Goal: Task Accomplishment & Management: Use online tool/utility

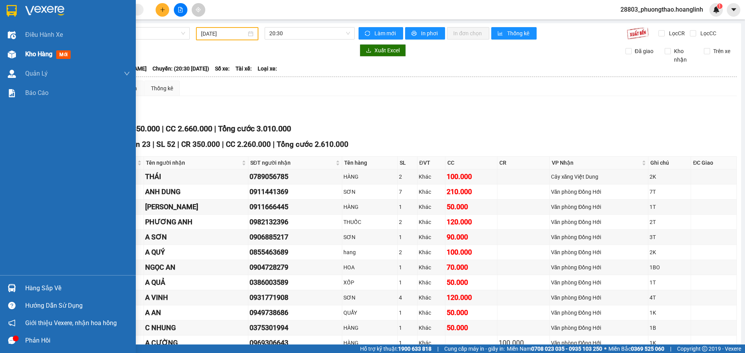
click at [46, 50] on span "Kho hàng" at bounding box center [38, 53] width 27 height 7
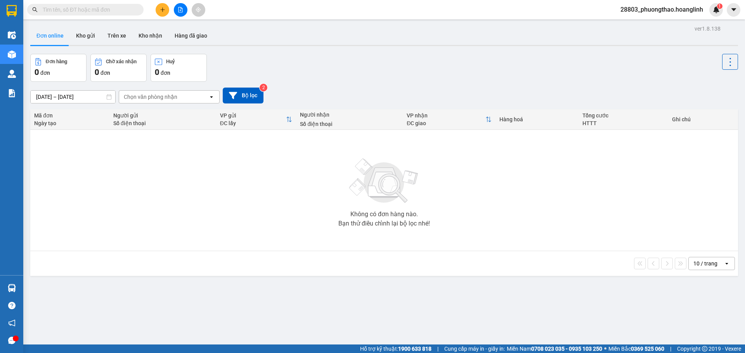
click at [134, 101] on div "Chọn văn phòng nhận" at bounding box center [163, 97] width 89 height 12
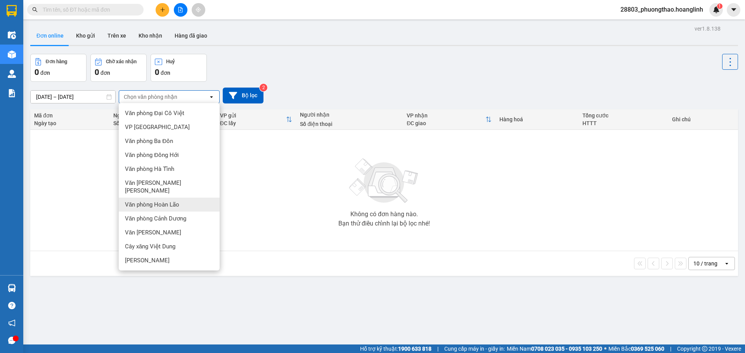
click at [188, 198] on div "Văn phòng Hoàn Lão" at bounding box center [169, 205] width 101 height 14
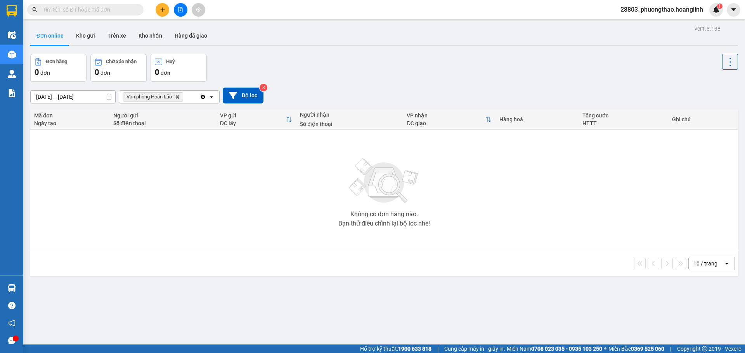
click at [176, 97] on icon "Delete" at bounding box center [177, 97] width 5 height 5
click at [180, 9] on icon "file-add" at bounding box center [180, 9] width 5 height 5
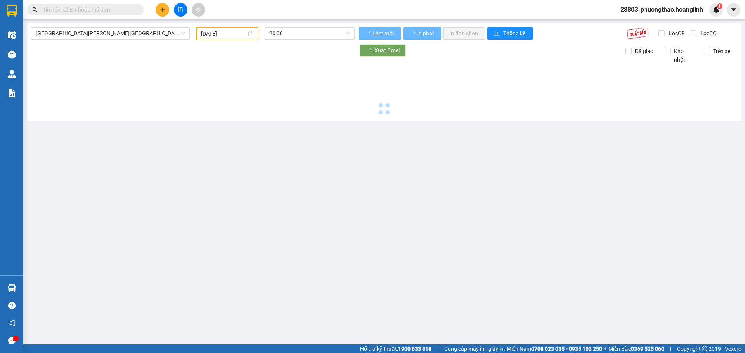
type input "[DATE]"
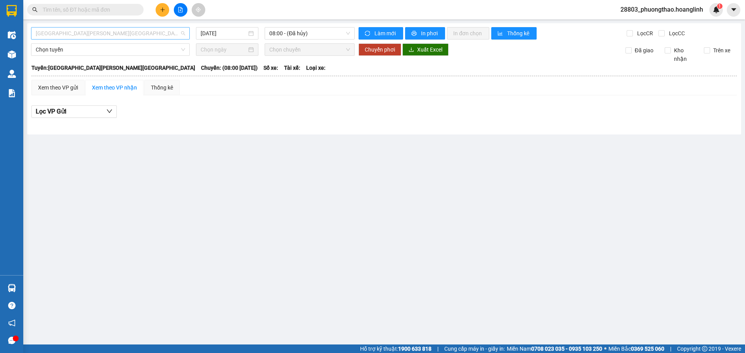
click at [78, 31] on span "[GEOGRAPHIC_DATA][PERSON_NAME][GEOGRAPHIC_DATA]" at bounding box center [110, 34] width 149 height 12
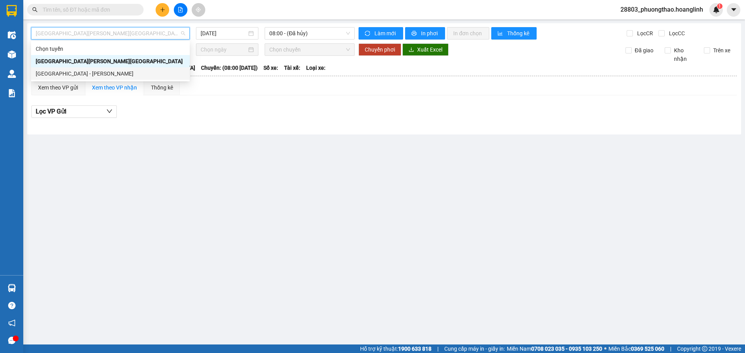
click at [78, 75] on div "[GEOGRAPHIC_DATA] - [PERSON_NAME]" at bounding box center [110, 73] width 149 height 9
type input "[DATE]"
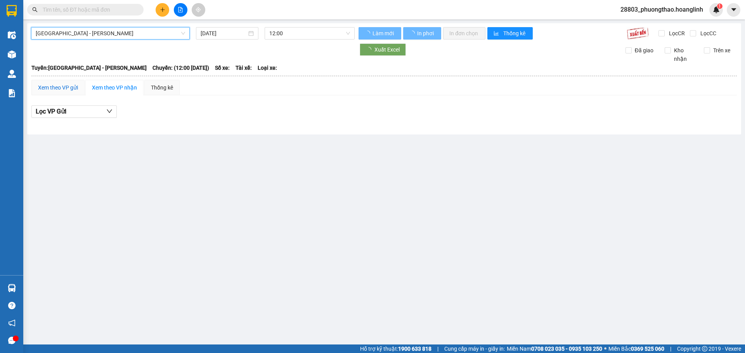
click at [64, 91] on div "Xem theo VP gửi" at bounding box center [58, 87] width 40 height 9
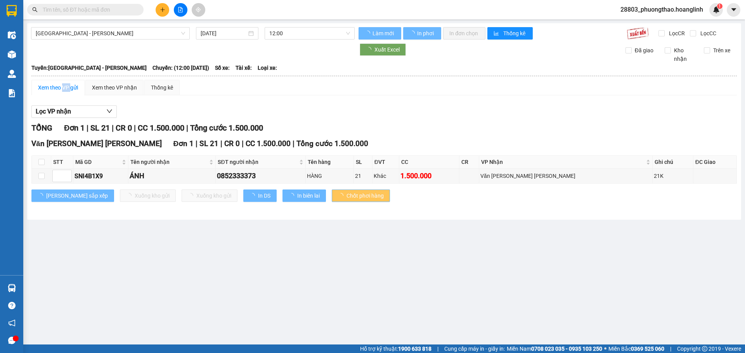
click at [64, 91] on div "Xem theo VP gửi" at bounding box center [58, 87] width 40 height 9
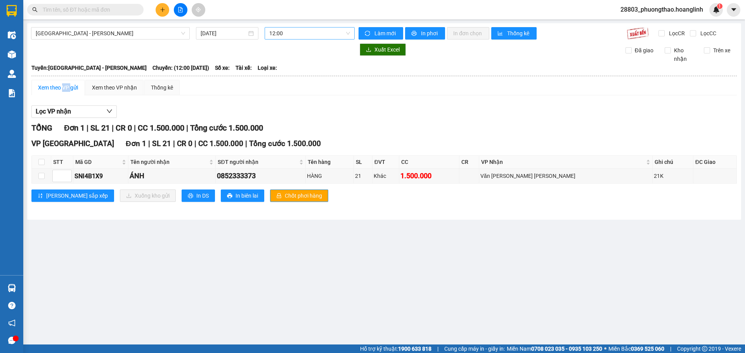
click at [280, 32] on span "12:00" at bounding box center [309, 34] width 81 height 12
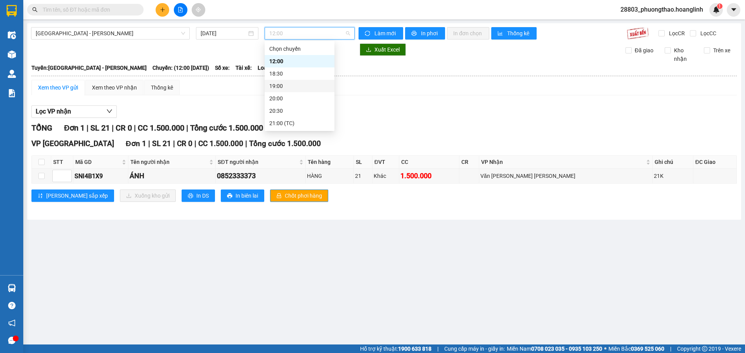
click at [282, 74] on div "18:30" at bounding box center [299, 73] width 61 height 9
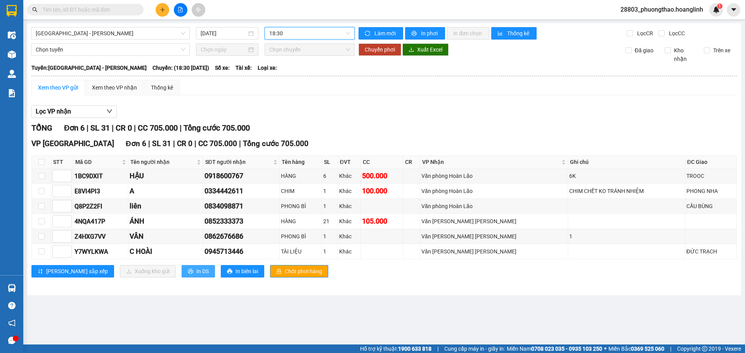
click at [196, 272] on span "In DS" at bounding box center [202, 271] width 12 height 9
click at [291, 35] on span "18:30" at bounding box center [309, 34] width 81 height 12
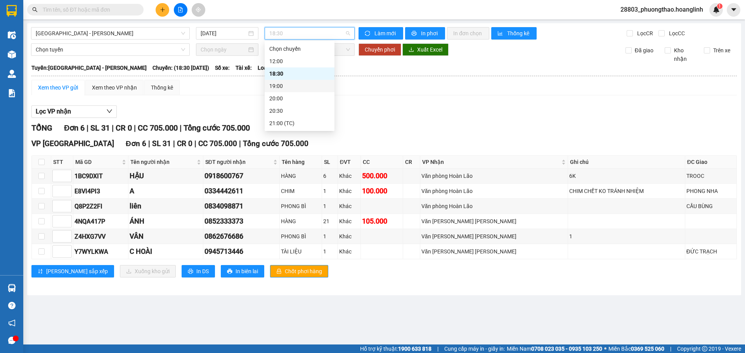
click at [292, 84] on div "19:00" at bounding box center [299, 86] width 61 height 9
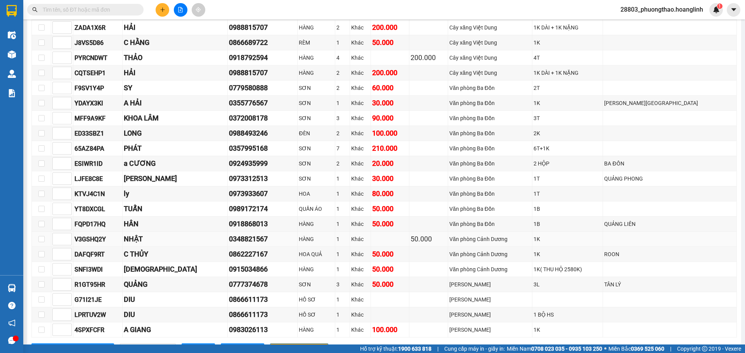
scroll to position [227, 0]
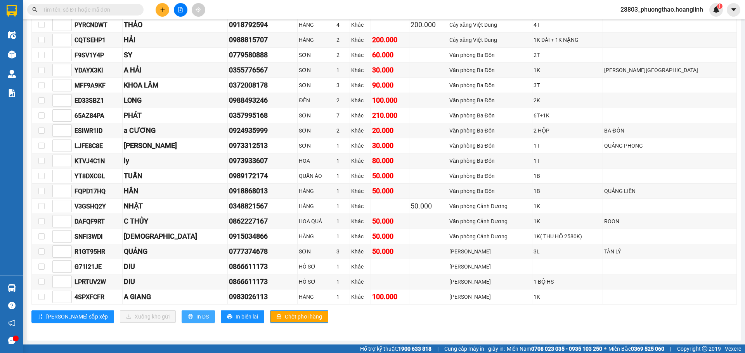
click at [196, 319] on span "In DS" at bounding box center [202, 317] width 12 height 9
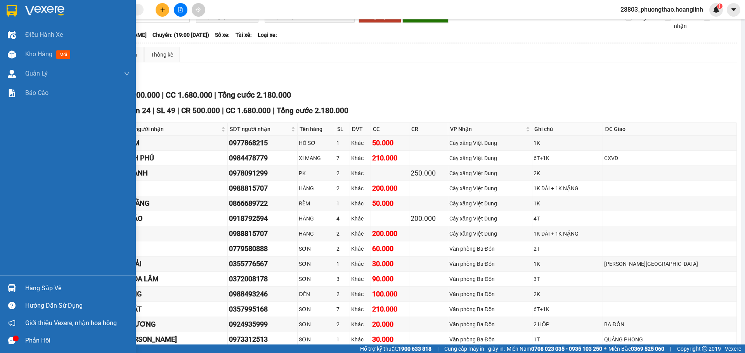
scroll to position [0, 0]
